Goal: Information Seeking & Learning: Learn about a topic

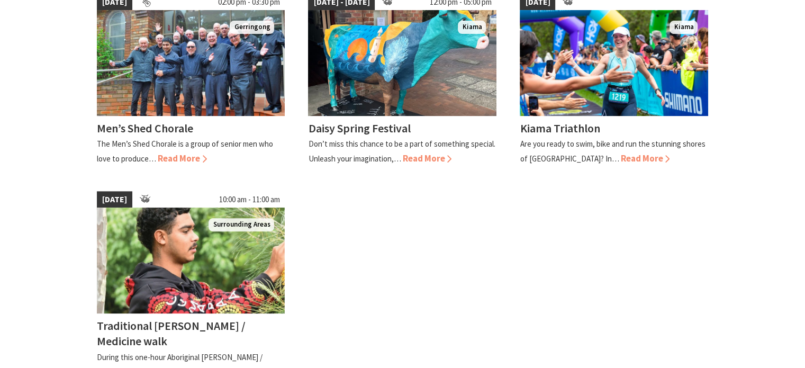
scroll to position [318, 0]
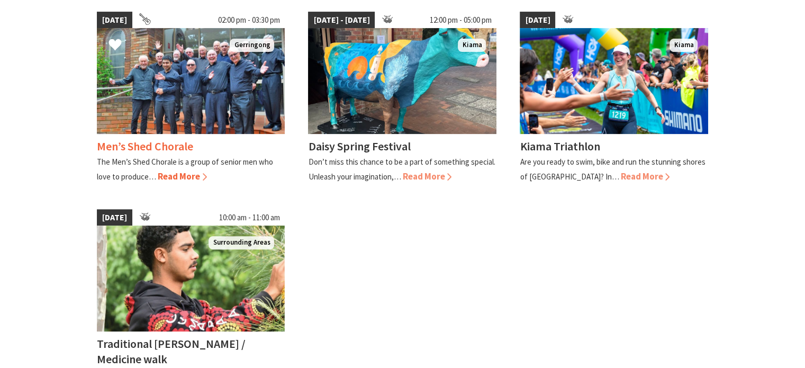
click at [183, 178] on span "Read More" at bounding box center [182, 177] width 49 height 12
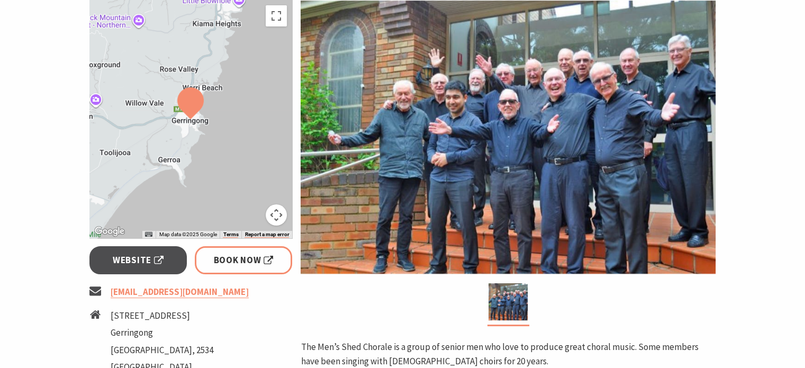
scroll to position [212, 0]
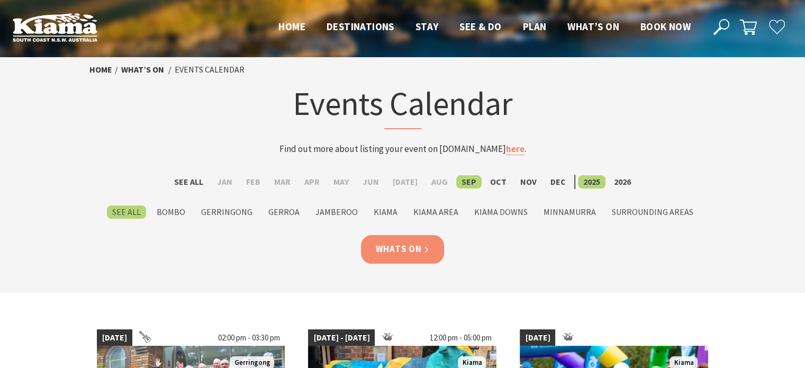
click at [413, 246] on link "Whats On" at bounding box center [403, 249] width 84 height 28
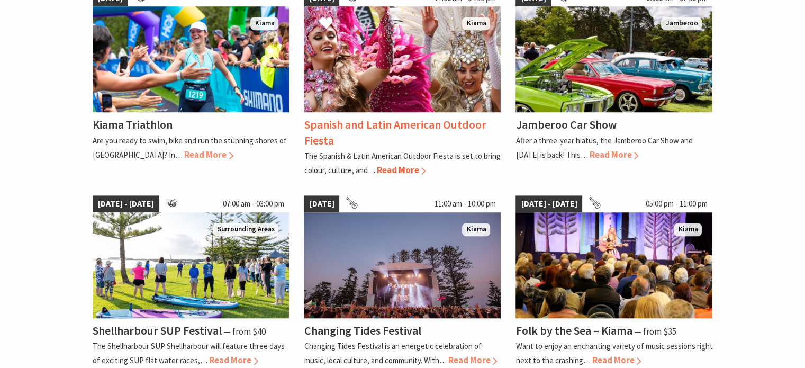
scroll to position [688, 0]
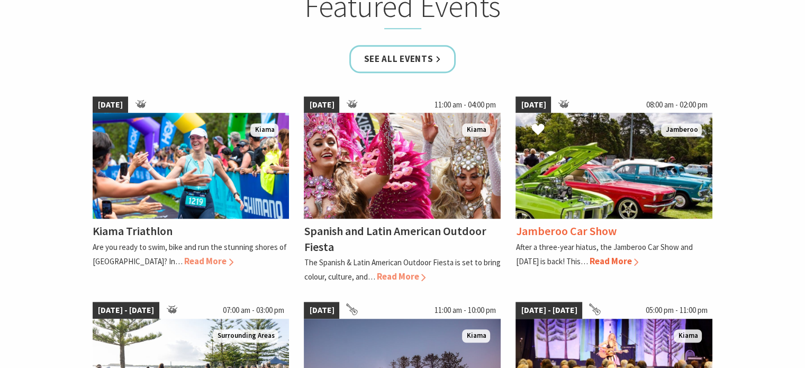
click at [571, 228] on h4 "Jamberoo Car Show" at bounding box center [566, 230] width 101 height 15
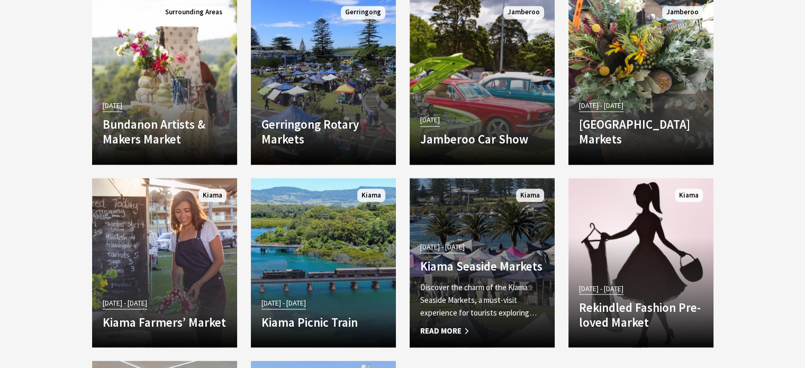
scroll to position [1960, 0]
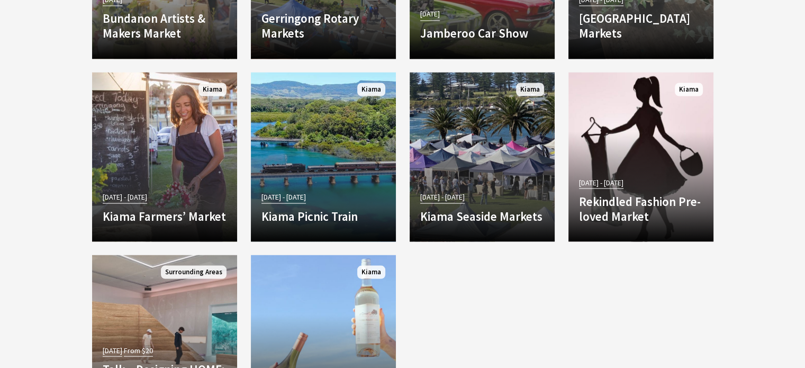
drag, startPoint x: 576, startPoint y: 291, endPoint x: 574, endPoint y: 282, distance: 9.8
click at [576, 291] on div "04 Oct 25 Bundanon Artists & Makers Market Celebrate the beauty of original cra…" at bounding box center [402, 163] width 635 height 548
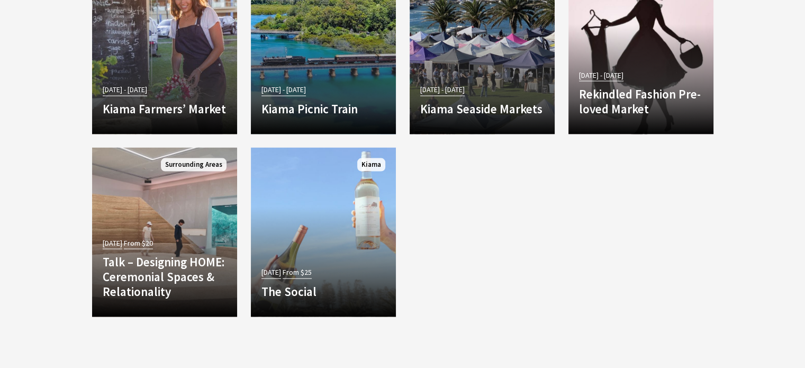
scroll to position [2066, 0]
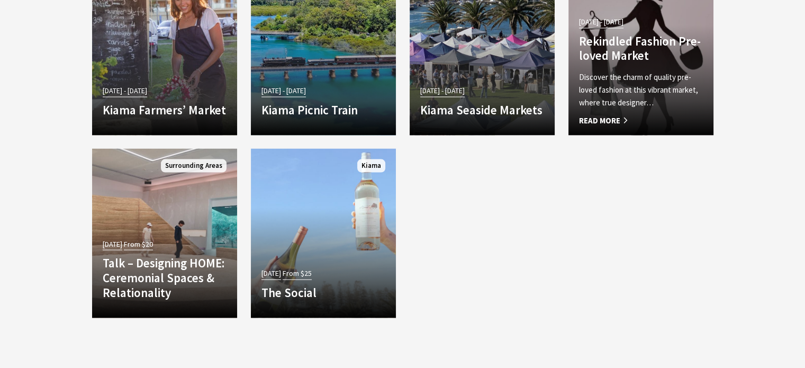
click at [644, 58] on h4 "Rekindled Fashion Pre-loved Market" at bounding box center [641, 48] width 124 height 29
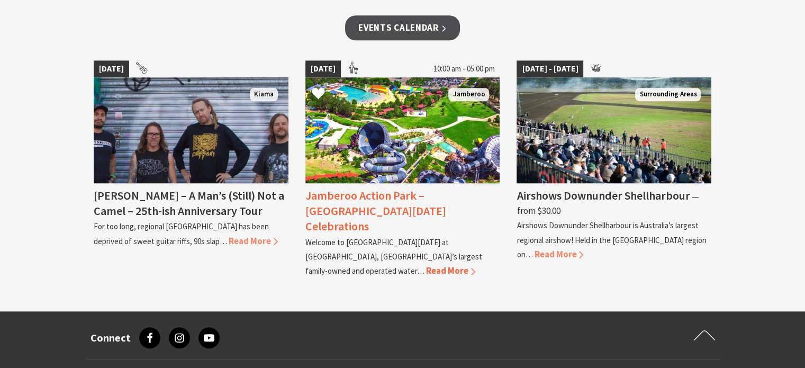
scroll to position [953, 0]
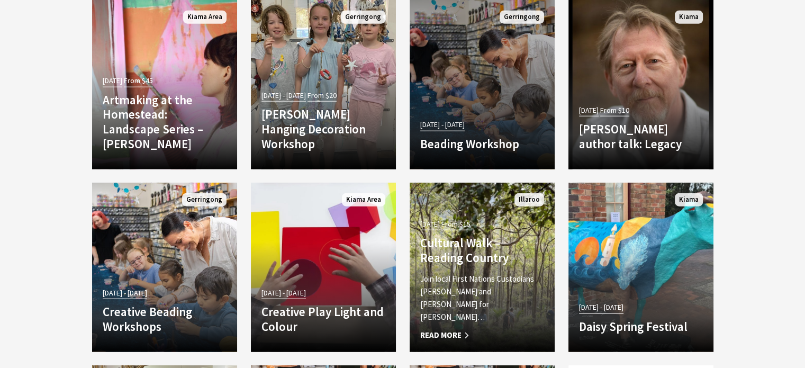
scroll to position [2437, 0]
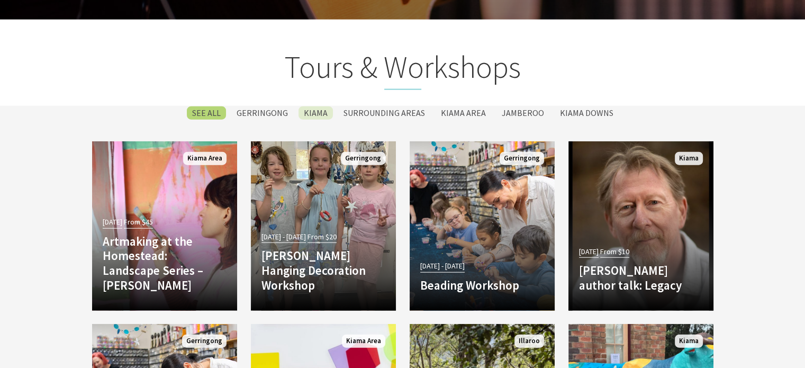
click at [323, 110] on label "Kiama" at bounding box center [316, 112] width 34 height 13
click at [0, 0] on input "Kiama" at bounding box center [0, 0] width 0 height 0
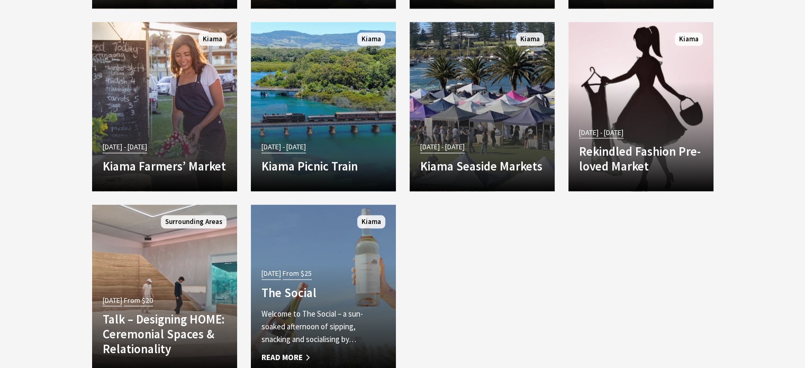
scroll to position [1913, 0]
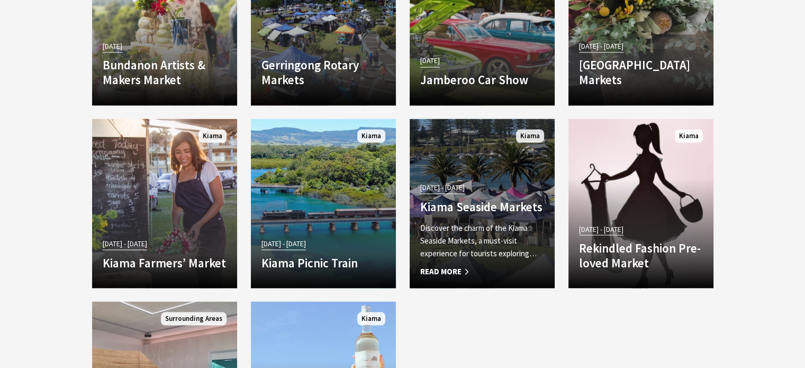
click at [489, 244] on p "Discover the charm of the Kiama Seaside Markets, a must-visit experience for to…" at bounding box center [482, 240] width 124 height 38
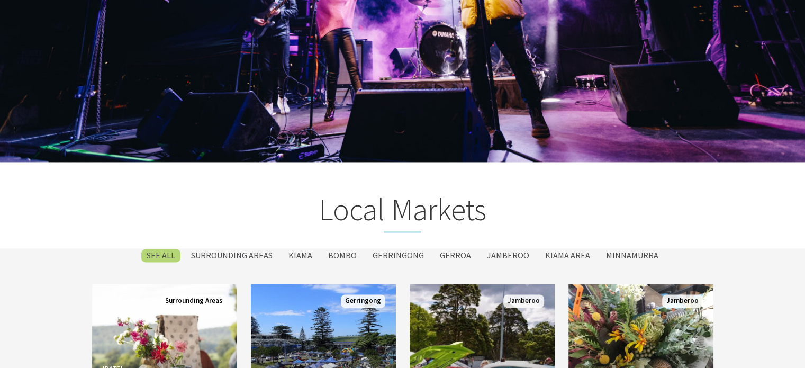
scroll to position [1560, 0]
